Goal: Task Accomplishment & Management: Use online tool/utility

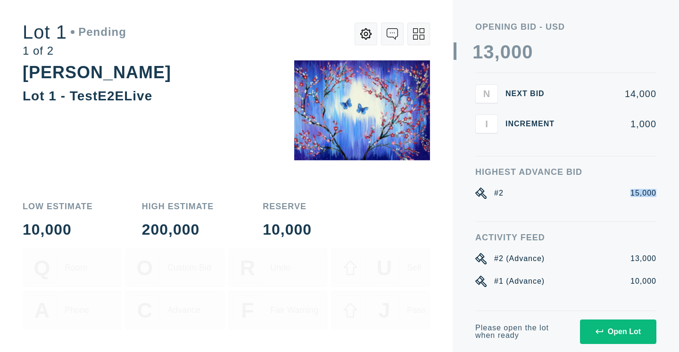
drag, startPoint x: 630, startPoint y: 193, endPoint x: 653, endPoint y: 205, distance: 25.3
click at [658, 192] on div "Opening bid - USD 0 1 2 3 4 5 6 7 8 9 0 1 2 3 4 5 6 7 8 9 , 0 1 2 3 4 5 6 7 8 9…" at bounding box center [565, 155] width 226 height 311
click at [622, 206] on div "Highest Advance Bid #2 15,000" at bounding box center [565, 195] width 181 height 54
click at [620, 328] on div "Open Lot" at bounding box center [617, 331] width 45 height 8
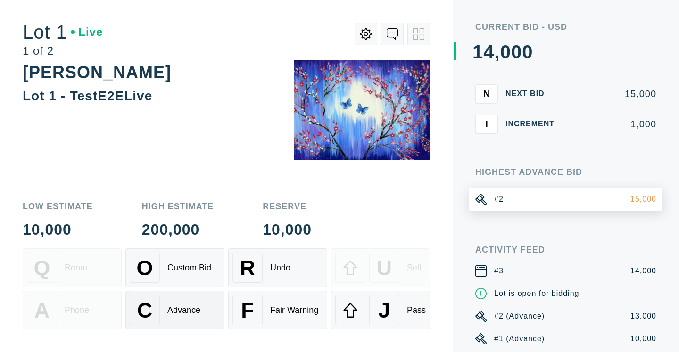
click at [179, 314] on div "Advance" at bounding box center [183, 310] width 33 height 10
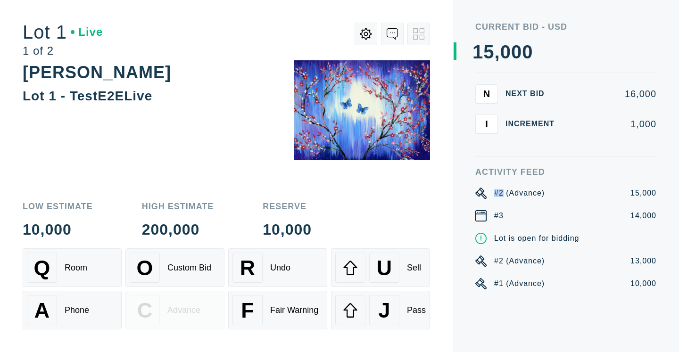
drag, startPoint x: 495, startPoint y: 195, endPoint x: 502, endPoint y: 194, distance: 7.1
click at [502, 194] on div "#2 (Advance)" at bounding box center [519, 193] width 50 height 11
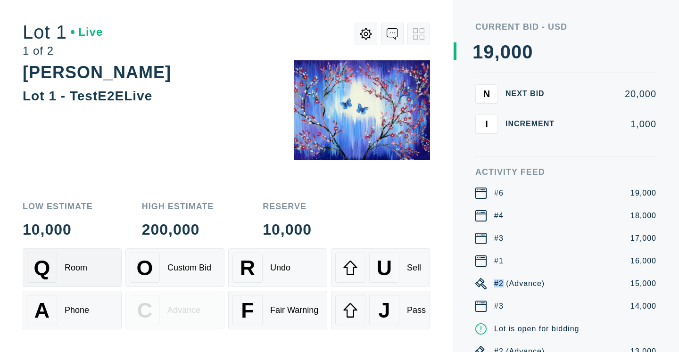
click at [81, 272] on div "Room" at bounding box center [76, 268] width 23 height 10
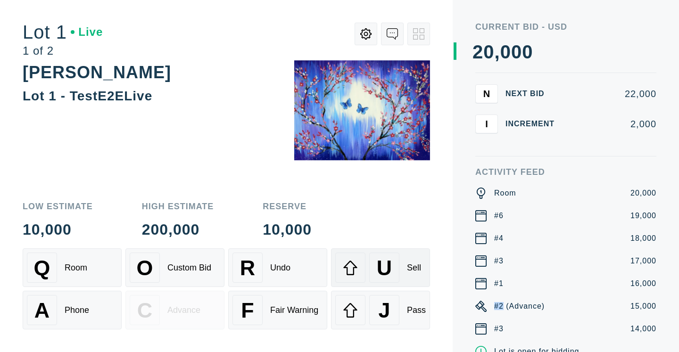
click at [389, 261] on span "U" at bounding box center [383, 268] width 15 height 24
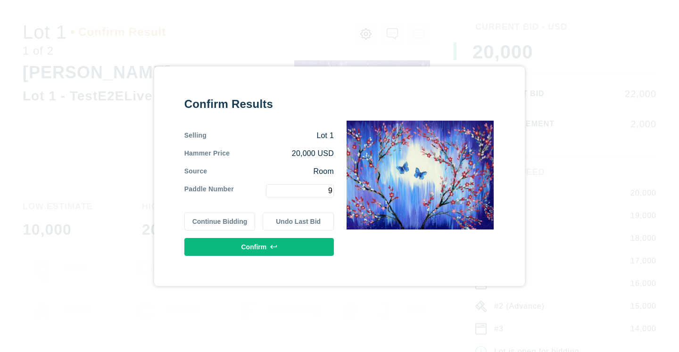
type input "9"
click at [268, 250] on button "Confirm" at bounding box center [258, 247] width 149 height 18
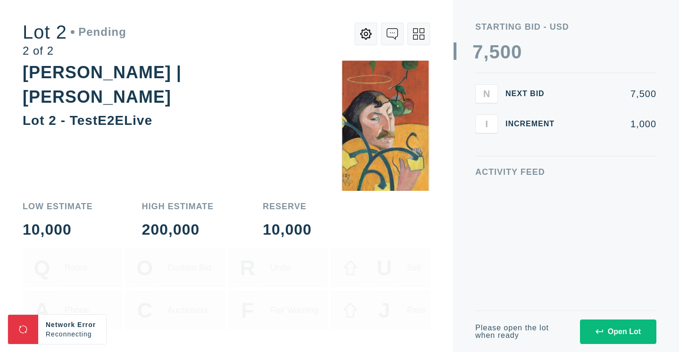
click at [619, 334] on div "Open Lot" at bounding box center [617, 331] width 45 height 8
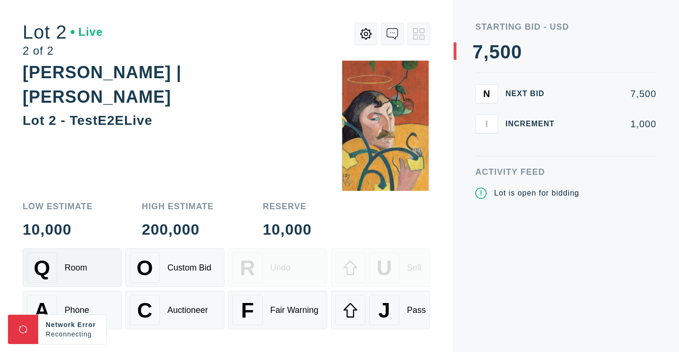
click at [97, 264] on div "Q Room" at bounding box center [72, 268] width 90 height 30
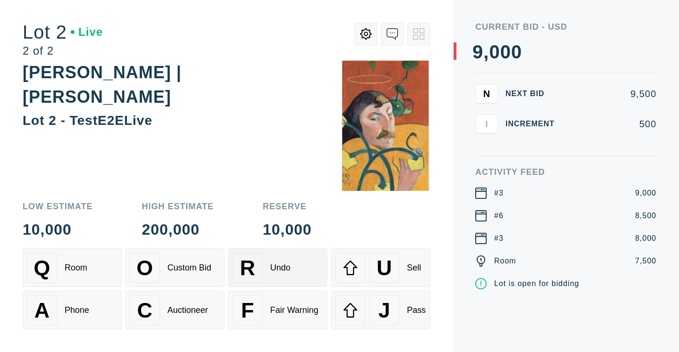
click at [283, 271] on div "Undo" at bounding box center [280, 268] width 20 height 10
click at [93, 271] on div "Q Room" at bounding box center [72, 268] width 90 height 30
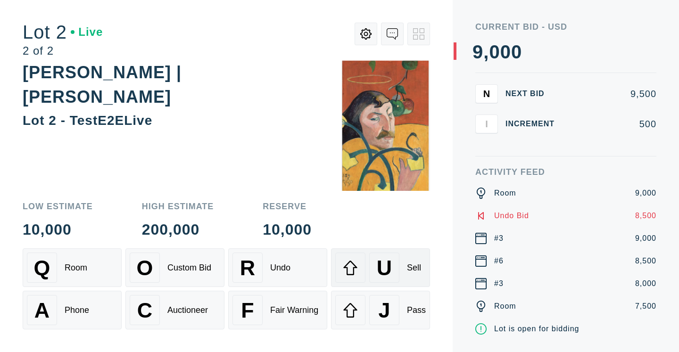
click at [403, 273] on div "U Sell" at bounding box center [380, 268] width 90 height 30
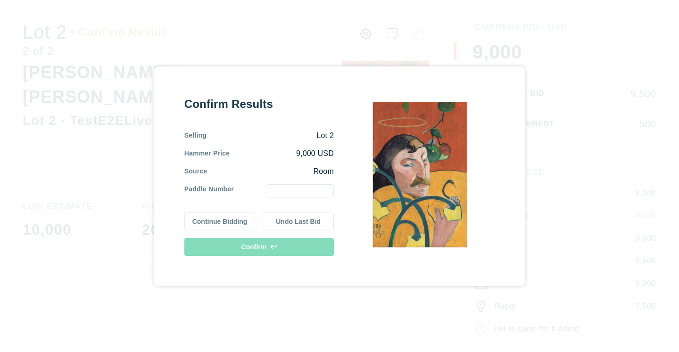
click at [298, 192] on input "text" at bounding box center [300, 190] width 68 height 13
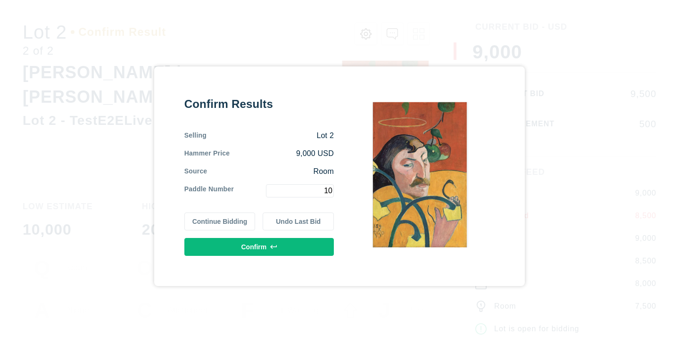
type input "10"
click at [287, 219] on button "Undo Last Bid" at bounding box center [297, 222] width 71 height 18
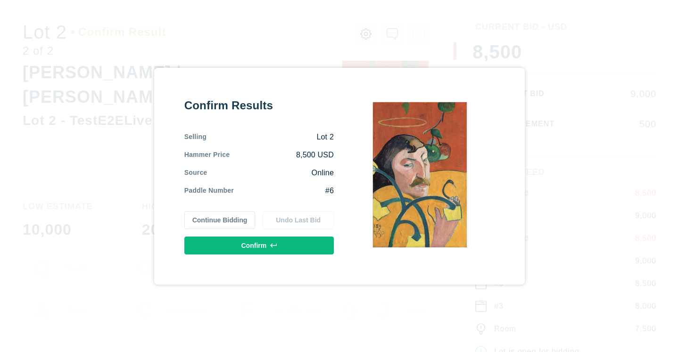
click at [226, 221] on button "Continue Bidding" at bounding box center [219, 220] width 71 height 18
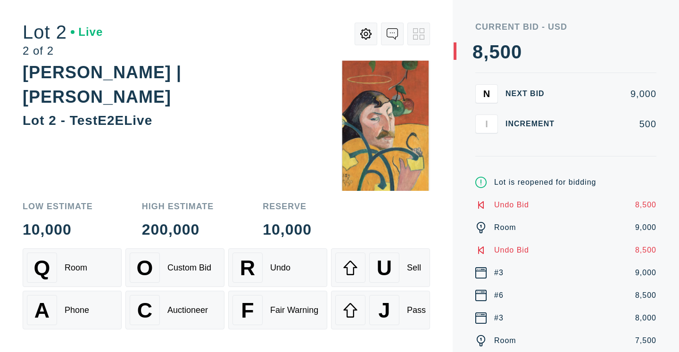
scroll to position [8, 0]
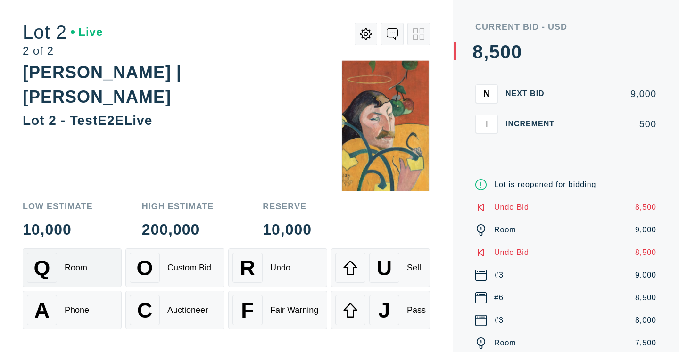
click at [82, 264] on div "Room" at bounding box center [76, 268] width 23 height 10
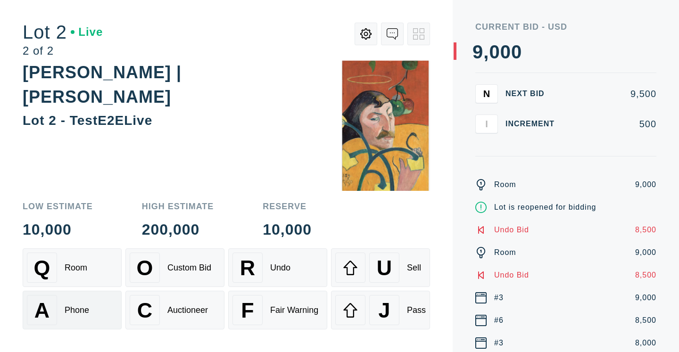
click at [91, 315] on div "A Phone" at bounding box center [72, 310] width 90 height 30
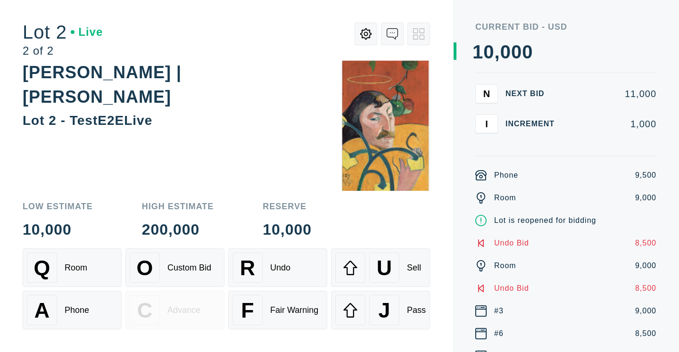
scroll to position [0, 0]
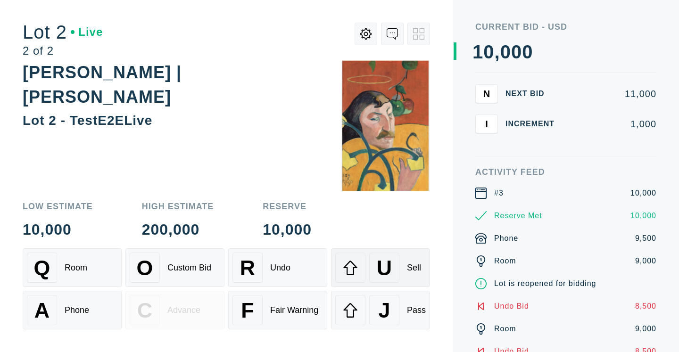
click at [382, 265] on span "U" at bounding box center [383, 268] width 15 height 24
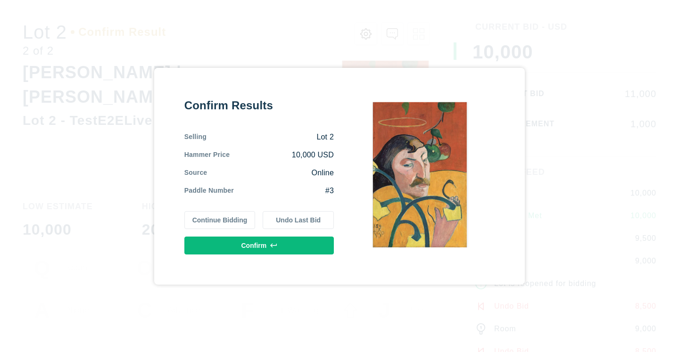
click at [225, 222] on button "Continue Bidding" at bounding box center [219, 220] width 71 height 18
